Goal: Manage account settings

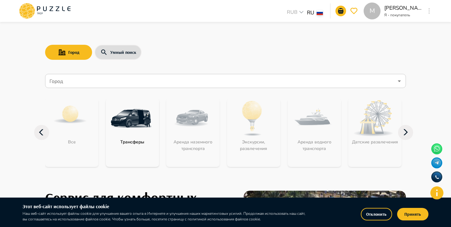
click at [369, 214] on button "Отклонить" at bounding box center [376, 214] width 31 height 13
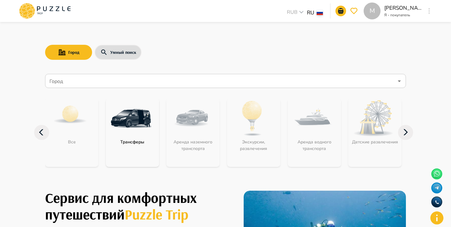
click at [201, 47] on div "Город Умный поиск" at bounding box center [225, 52] width 361 height 18
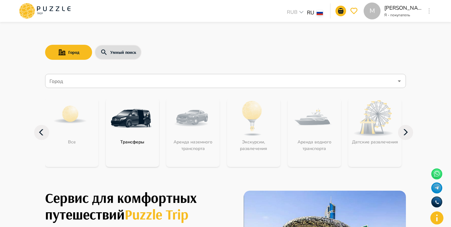
click at [432, 12] on div "M" at bounding box center [428, 10] width 7 height 11
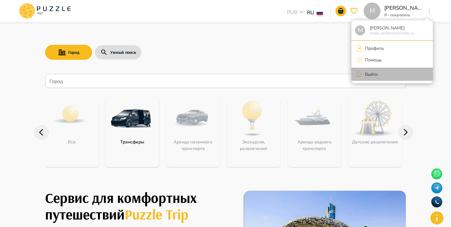
click at [363, 73] on p "Выйти" at bounding box center [369, 74] width 15 height 7
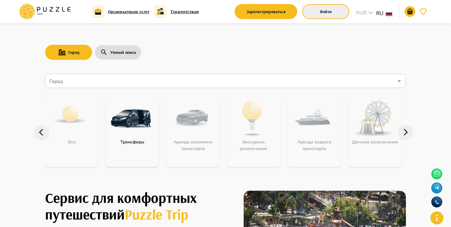
click at [329, 13] on button "Войти" at bounding box center [325, 11] width 47 height 15
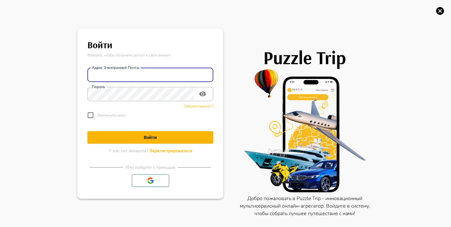
click at [150, 73] on input "Адрес электронной почты" at bounding box center [150, 75] width 126 height 13
type input "**********"
click at [141, 101] on div "Забыли пароль ?" at bounding box center [150, 105] width 126 height 8
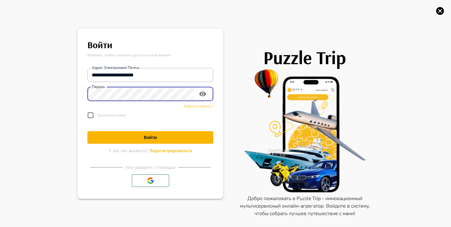
click at [87, 131] on button "Войти" at bounding box center [150, 137] width 126 height 13
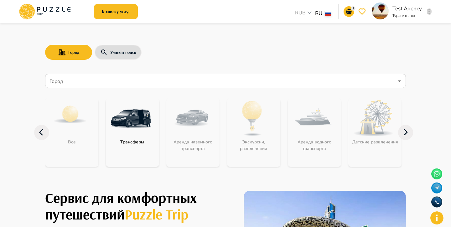
click at [430, 11] on button "button" at bounding box center [429, 11] width 5 height 9
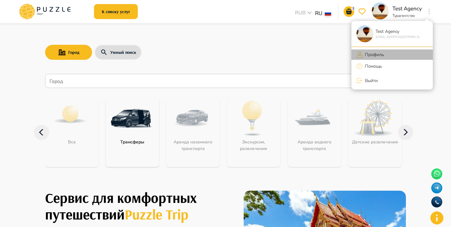
click at [393, 56] on li "Профиль" at bounding box center [391, 54] width 81 height 10
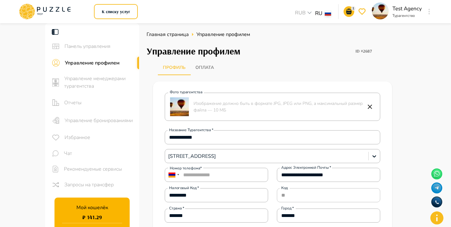
click at [64, 11] on icon at bounding box center [63, 9] width 3 height 5
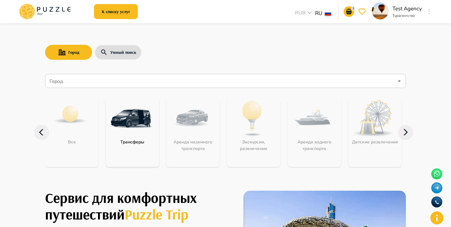
click at [405, 137] on icon at bounding box center [405, 132] width 15 height 15
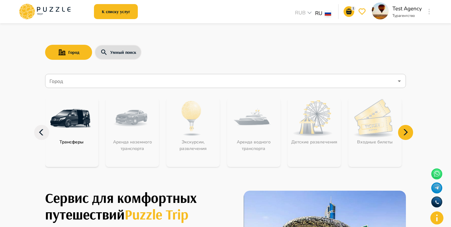
click at [405, 137] on icon at bounding box center [405, 132] width 15 height 15
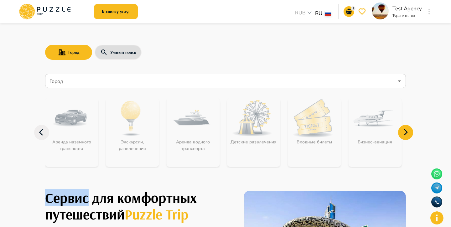
click at [405, 137] on icon at bounding box center [405, 132] width 15 height 15
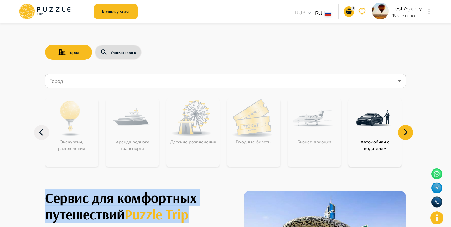
click at [405, 137] on icon at bounding box center [405, 132] width 15 height 15
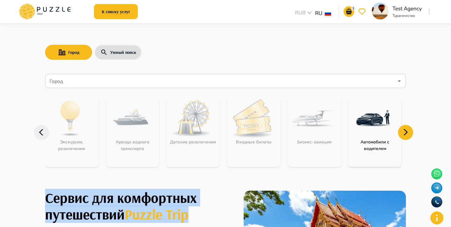
click at [405, 137] on icon at bounding box center [405, 132] width 15 height 15
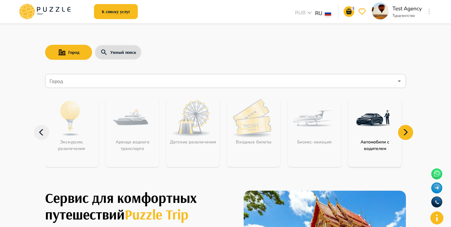
click at [407, 135] on icon at bounding box center [405, 132] width 15 height 15
click at [401, 67] on div "Город Умный поиск Город Город Все Трансферы Аренда наземного транспорта Экскурс…" at bounding box center [226, 100] width 376 height 154
